Goal: Browse casually

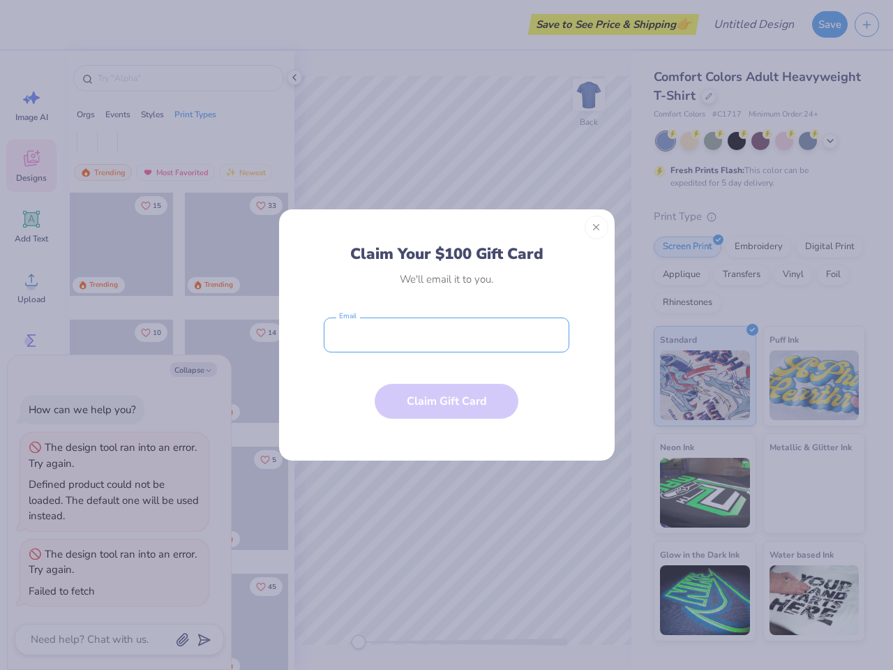
type textarea "x"
click at [446, 335] on input "email" at bounding box center [447, 334] width 246 height 35
click at [596, 227] on button "Close" at bounding box center [597, 228] width 24 height 24
